Goal: Information Seeking & Learning: Learn about a topic

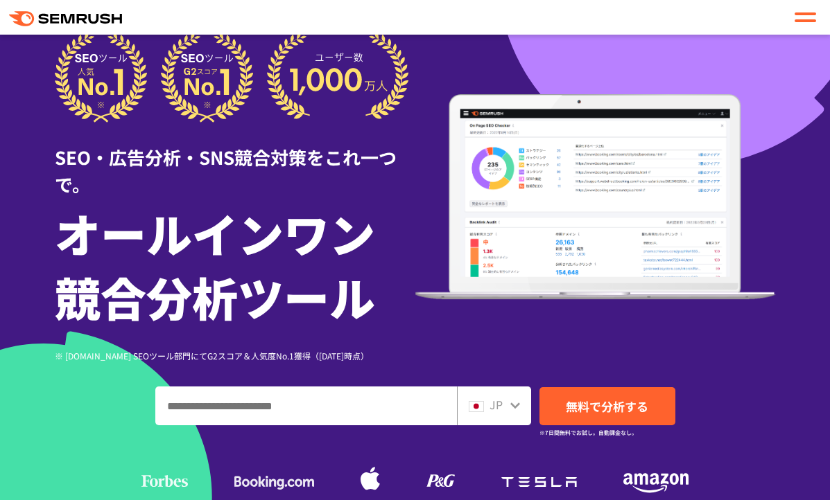
scroll to position [60, 0]
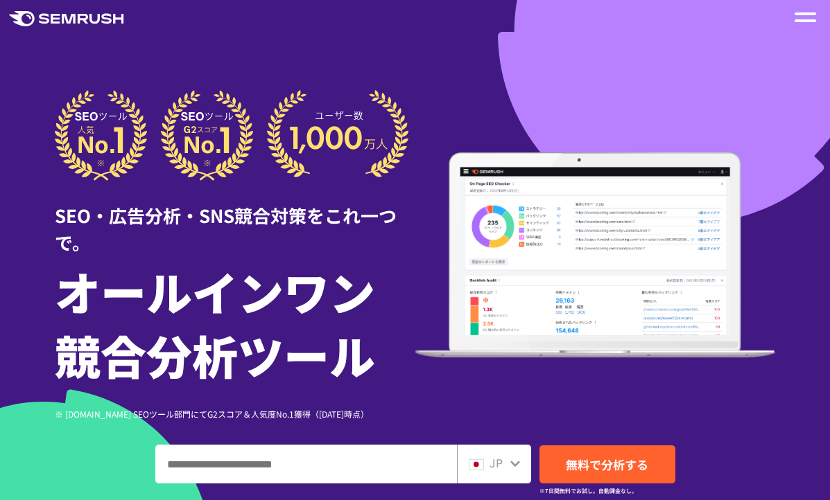
click at [805, 15] on div at bounding box center [804, 17] width 21 height 17
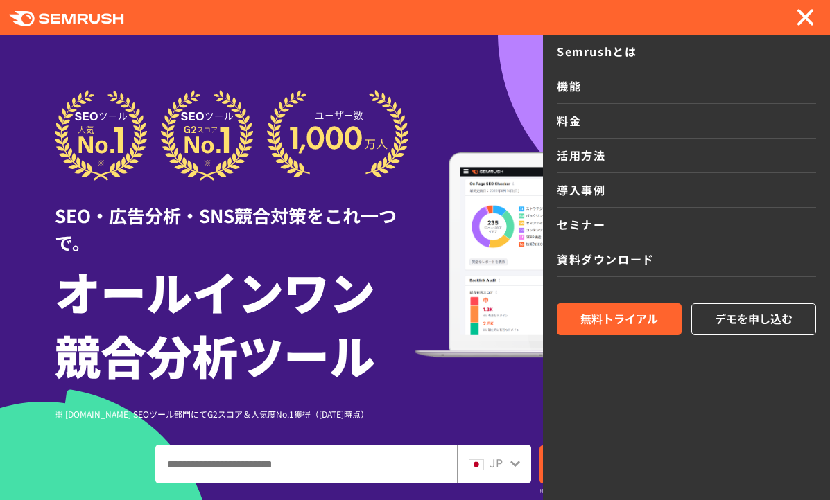
click at [505, 259] on img at bounding box center [595, 255] width 360 height 206
click at [419, 191] on img at bounding box center [595, 255] width 360 height 206
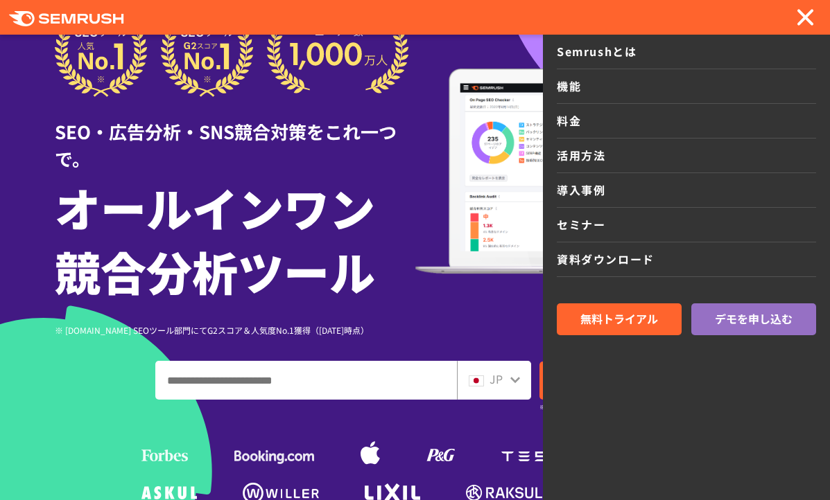
scroll to position [155, 0]
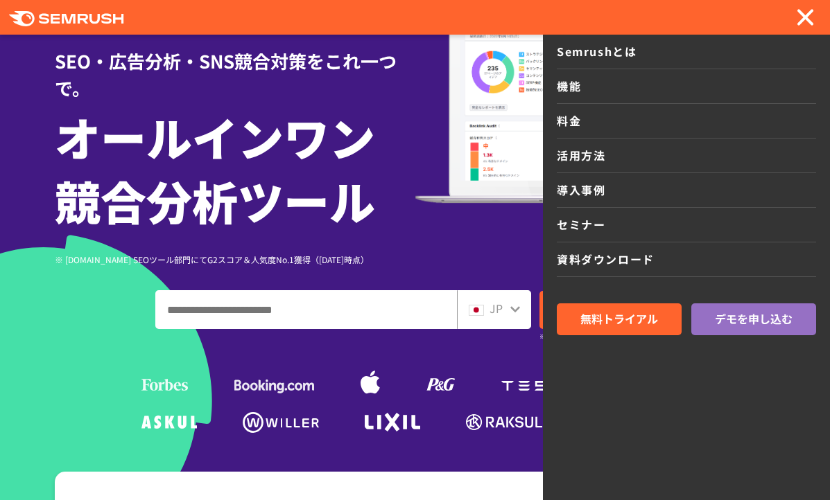
click at [327, 321] on input "ドメイン、キーワードまたはURLを入力してください" at bounding box center [306, 309] width 300 height 37
click at [306, 315] on input "ドメイン、キーワードまたはURLを入力してください" at bounding box center [306, 309] width 300 height 37
paste input "**********"
type input "**********"
click at [468, 354] on ul at bounding box center [415, 381] width 554 height 62
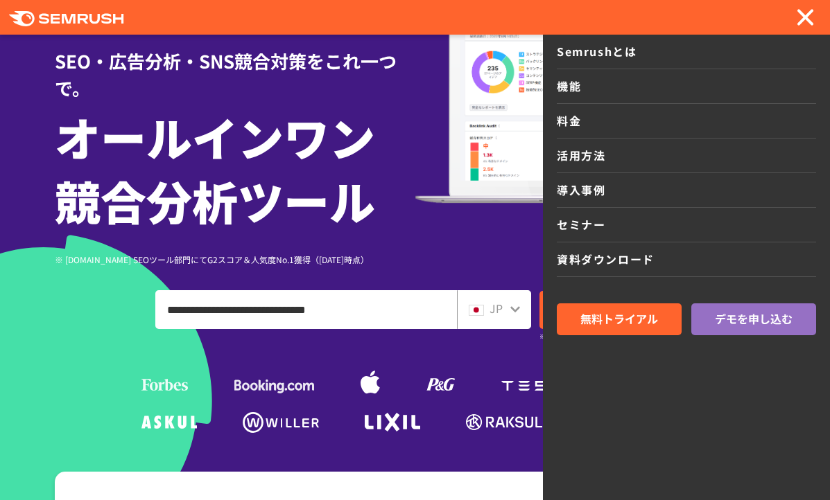
click at [813, 24] on div at bounding box center [804, 17] width 21 height 17
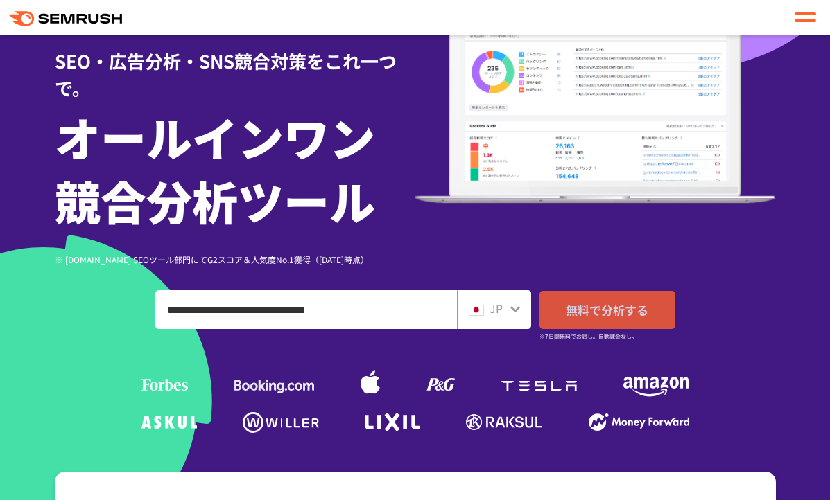
click at [641, 297] on link "無料で分析する" at bounding box center [607, 310] width 136 height 38
